Goal: Navigation & Orientation: Find specific page/section

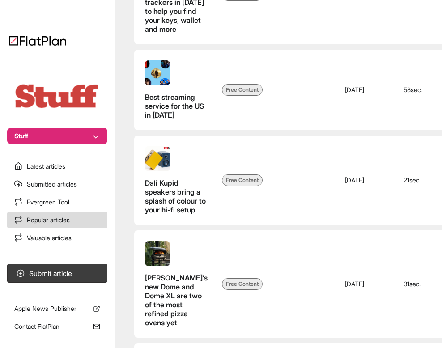
scroll to position [692, 0]
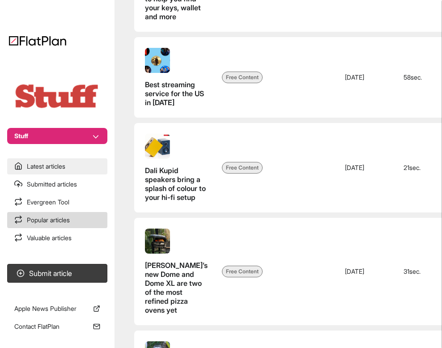
click at [59, 169] on link "Latest articles" at bounding box center [57, 166] width 100 height 16
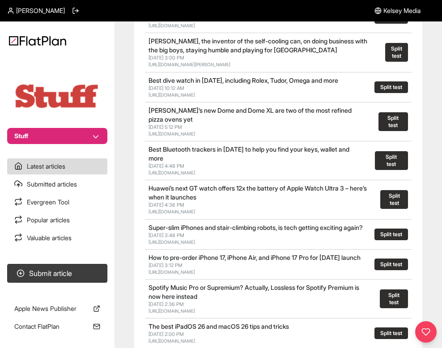
scroll to position [88, 0]
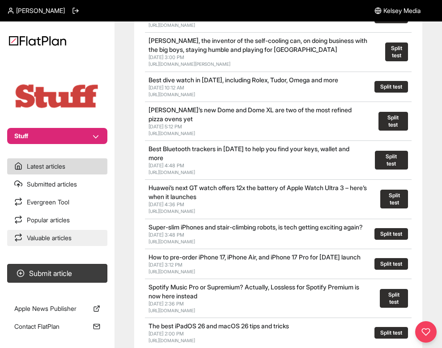
click at [50, 238] on link "Valuable articles" at bounding box center [57, 238] width 100 height 16
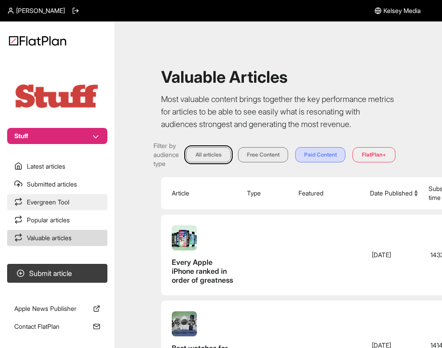
click at [88, 195] on link "Evergreen Tool" at bounding box center [57, 202] width 100 height 16
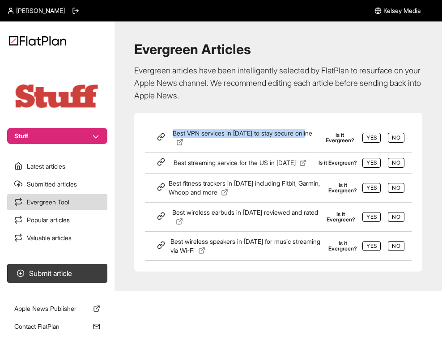
drag, startPoint x: 225, startPoint y: 147, endPoint x: 168, endPoint y: 126, distance: 60.9
click at [168, 126] on div "Best VPN services in [DATE] to stay secure online Is it Evergreen? Yes No" at bounding box center [278, 137] width 266 height 29
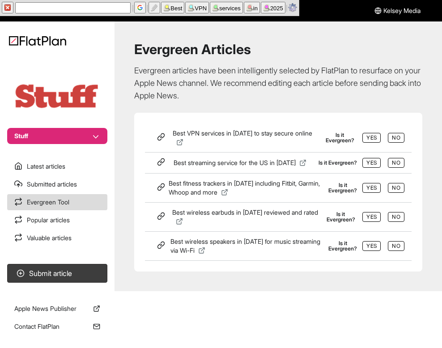
click at [194, 113] on section "Best VPN services in [DATE] to stay secure online Is it Evergreen? Yes No Best …" at bounding box center [278, 192] width 288 height 159
